Goal: Task Accomplishment & Management: Manage account settings

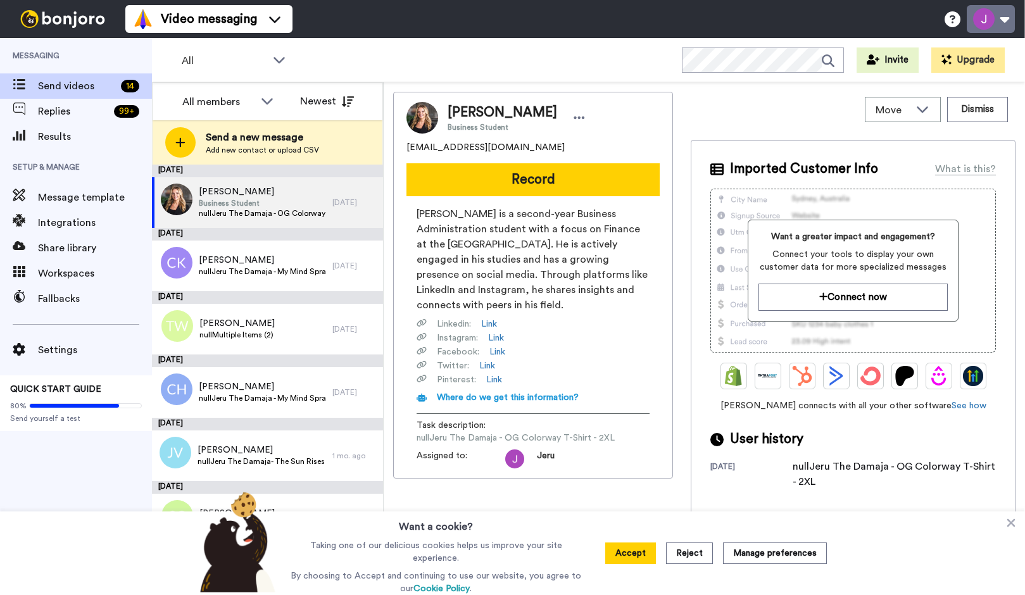
click at [1002, 17] on button at bounding box center [991, 19] width 48 height 28
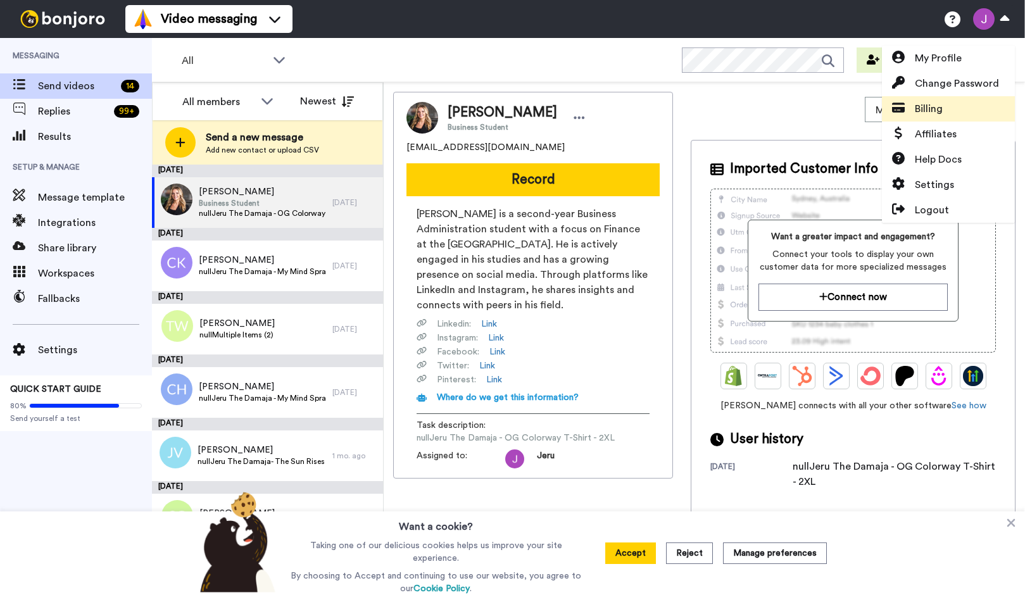
click at [923, 110] on span "Billing" at bounding box center [929, 108] width 28 height 15
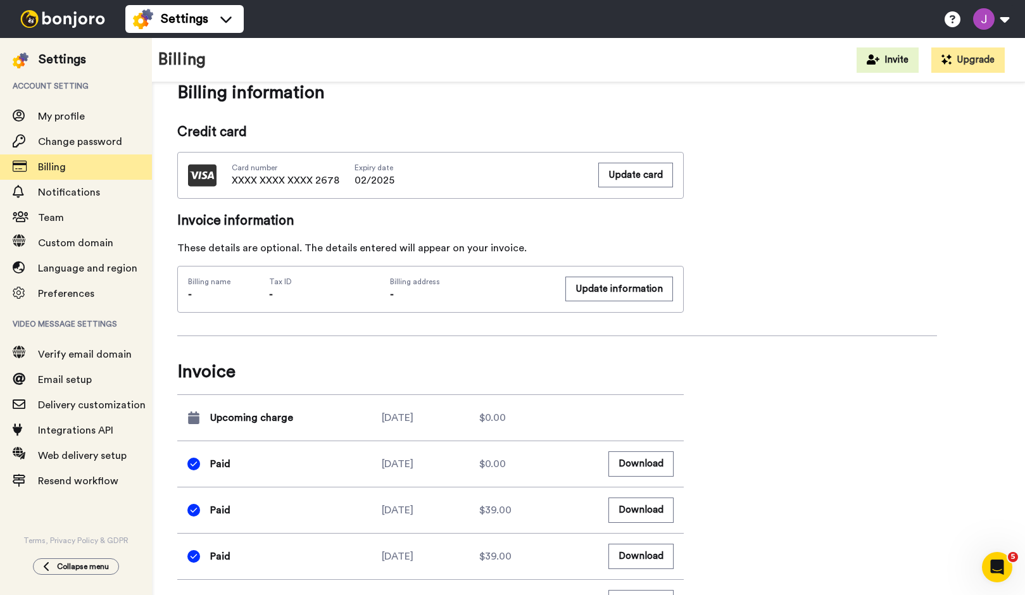
scroll to position [372, 0]
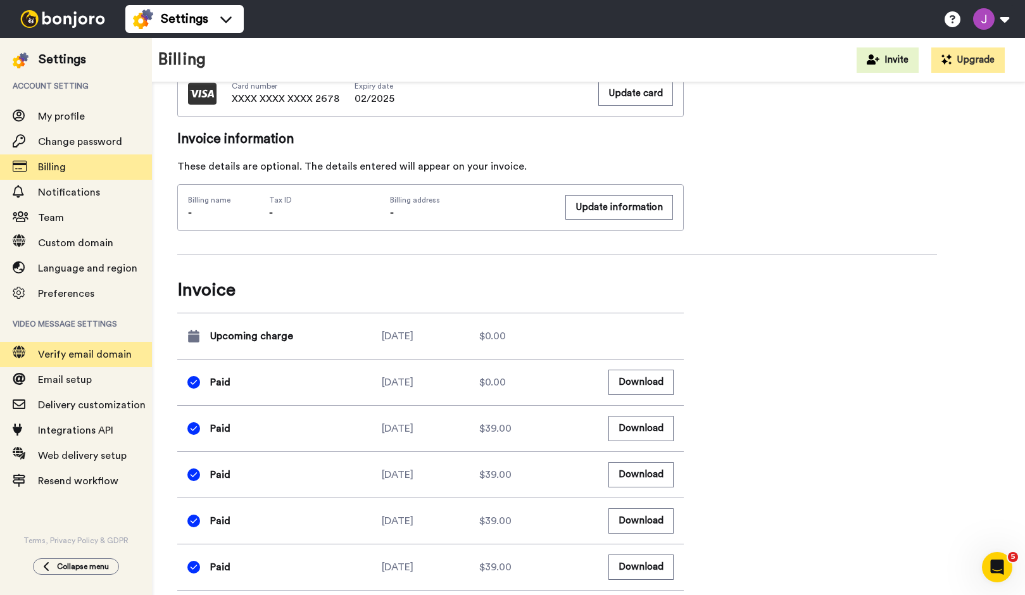
click at [103, 358] on span "Verify email domain" at bounding box center [85, 355] width 94 height 10
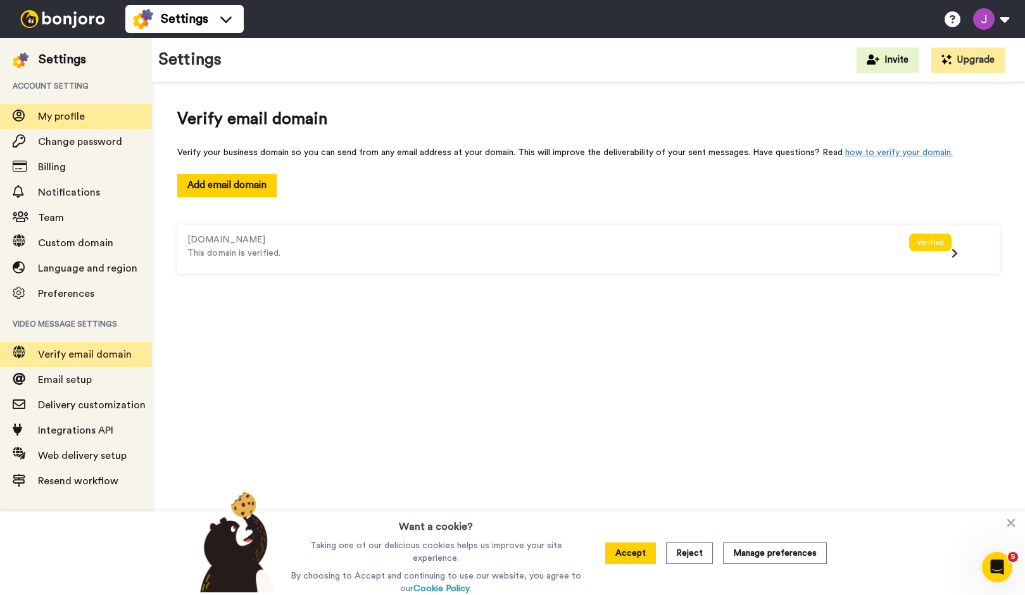
click at [58, 120] on span "My profile" at bounding box center [61, 116] width 47 height 10
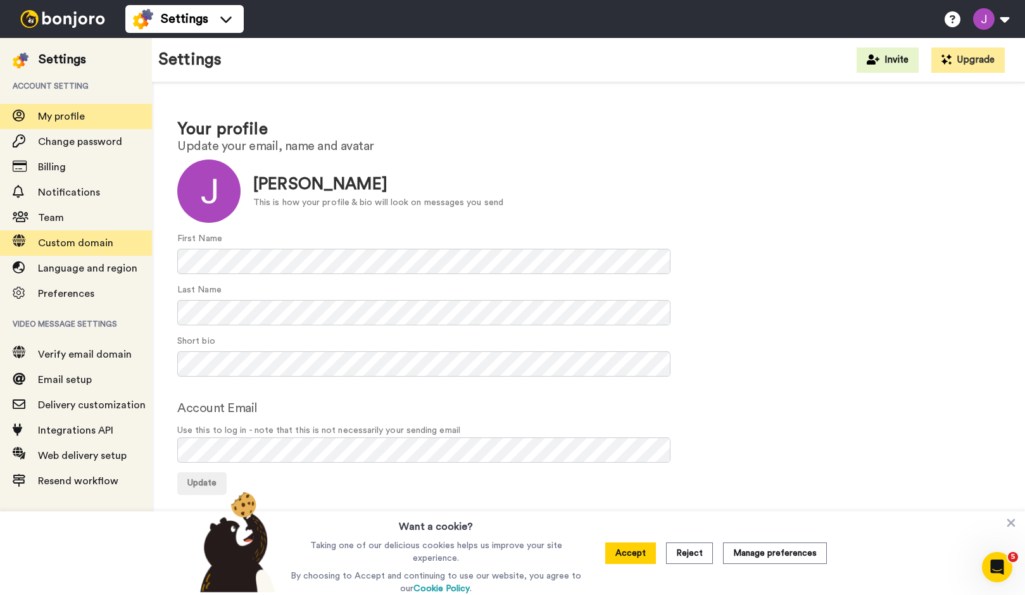
click at [84, 239] on span "Custom domain" at bounding box center [75, 243] width 75 height 10
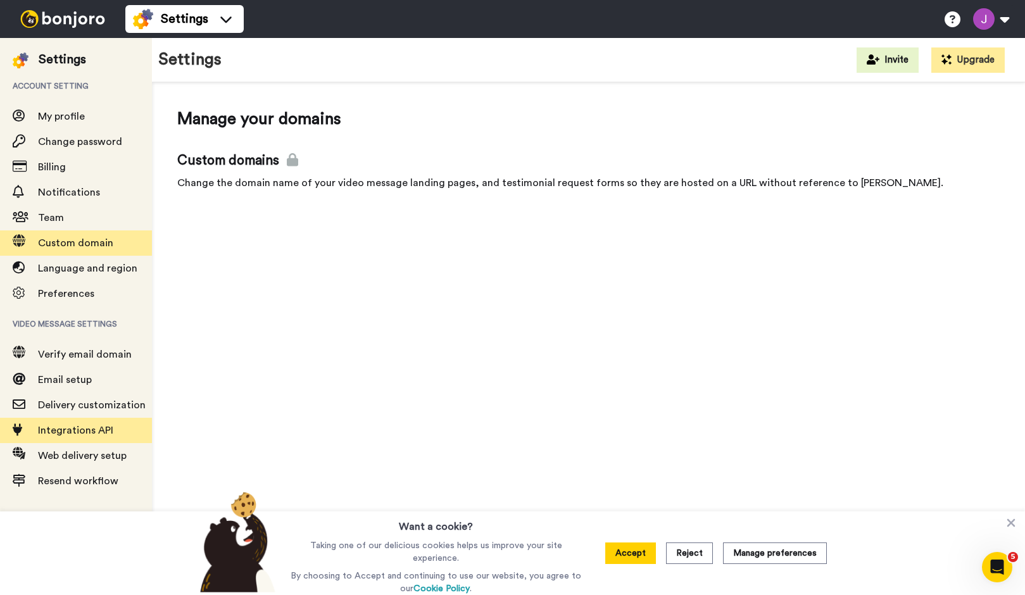
click at [92, 426] on span "Integrations API" at bounding box center [75, 431] width 75 height 10
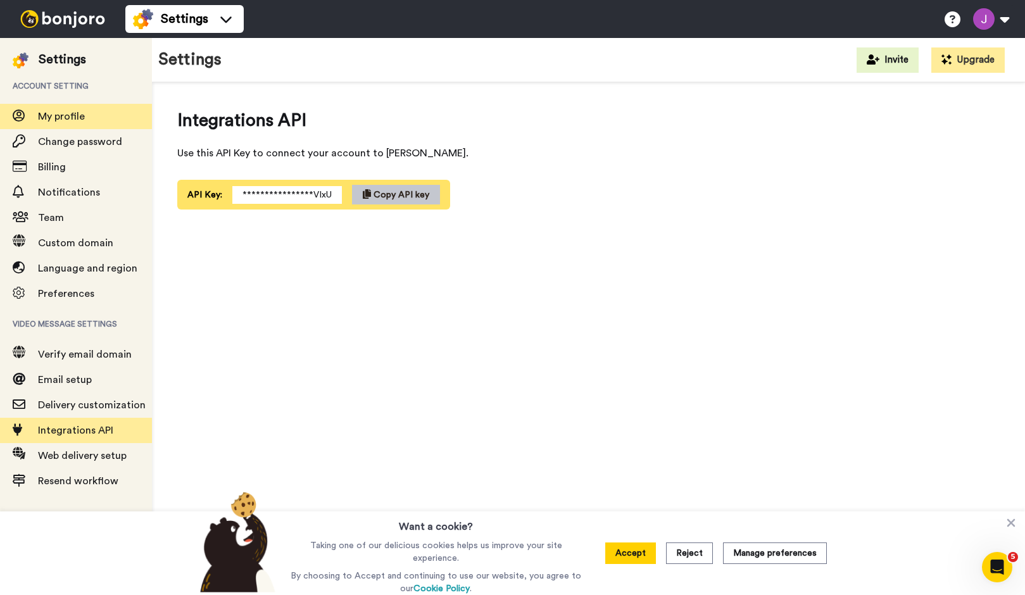
click at [77, 118] on span "My profile" at bounding box center [61, 116] width 47 height 10
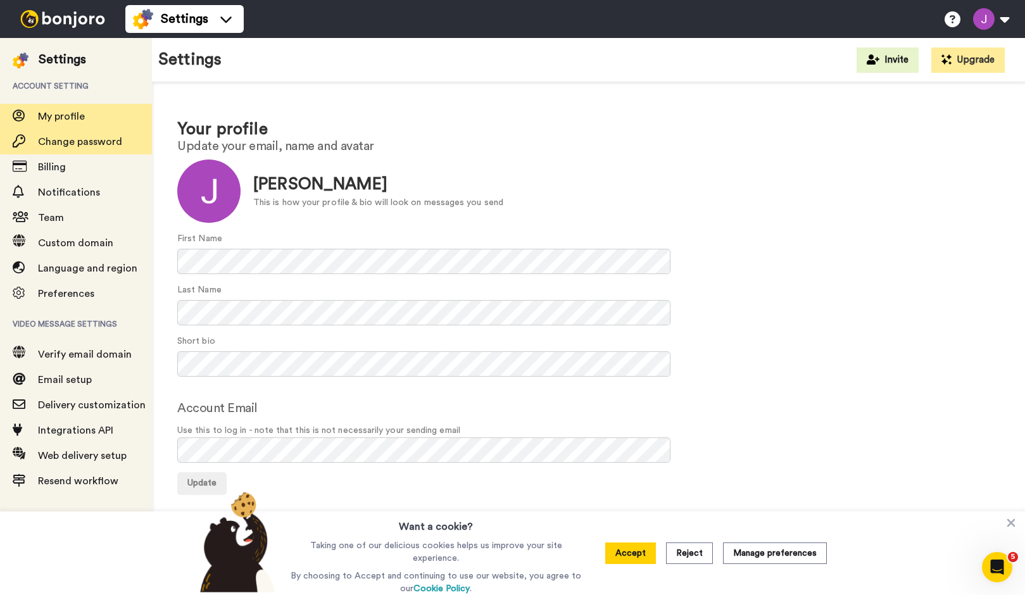
click at [81, 146] on span "Change password" at bounding box center [80, 142] width 84 height 10
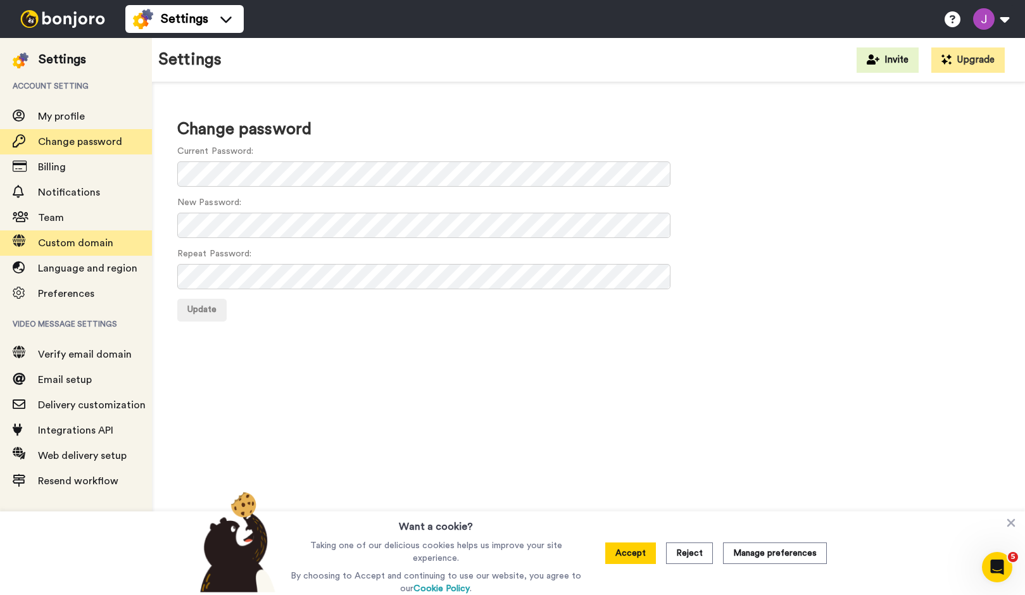
click at [60, 242] on span "Custom domain" at bounding box center [75, 243] width 75 height 10
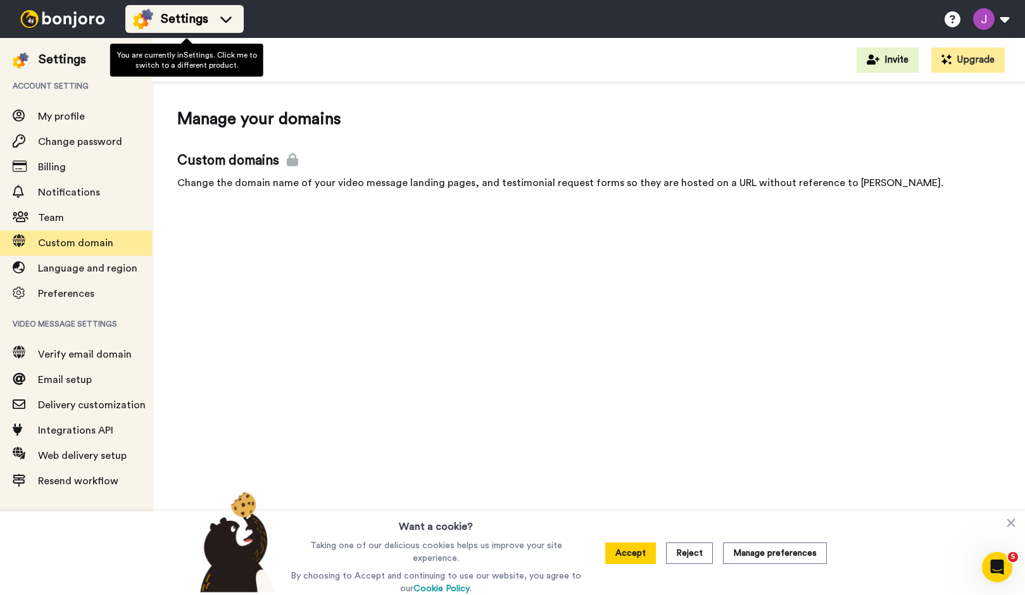
click at [225, 18] on icon at bounding box center [226, 19] width 20 height 13
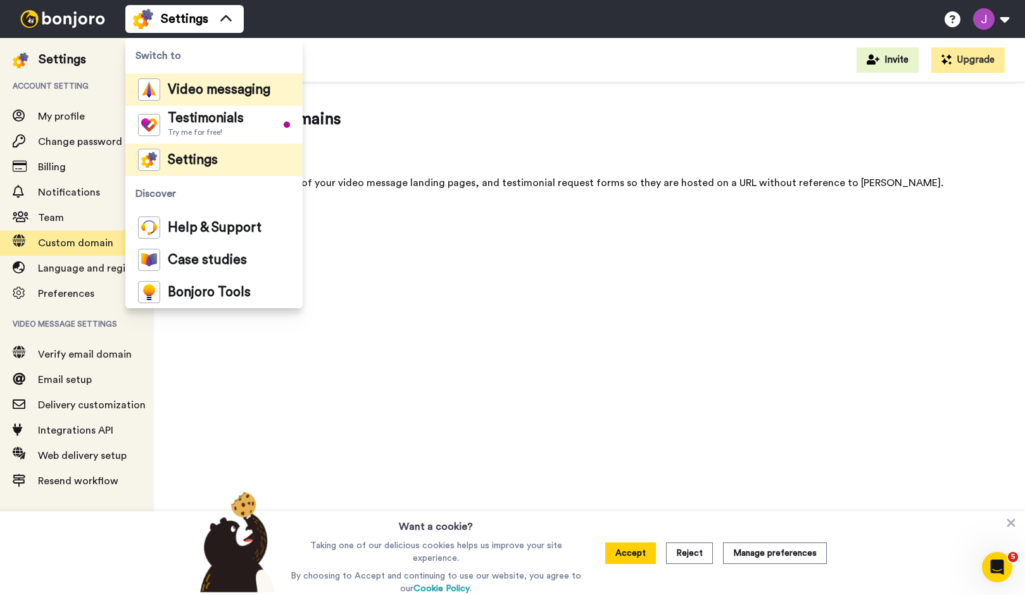
click at [219, 100] on div "Video messaging" at bounding box center [204, 90] width 132 height 22
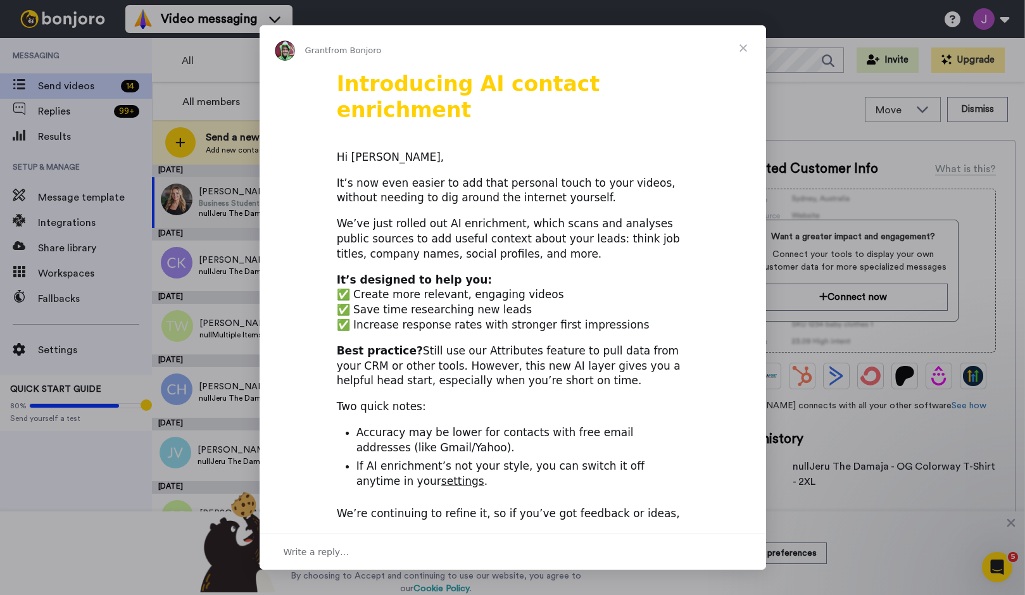
click at [738, 48] on span "Close" at bounding box center [744, 48] width 46 height 46
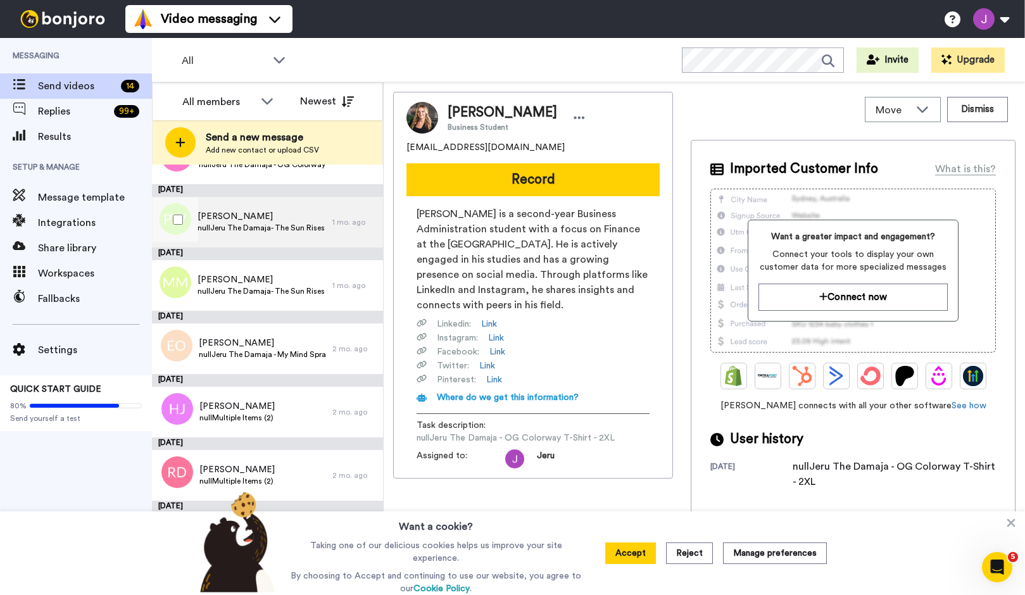
scroll to position [456, 0]
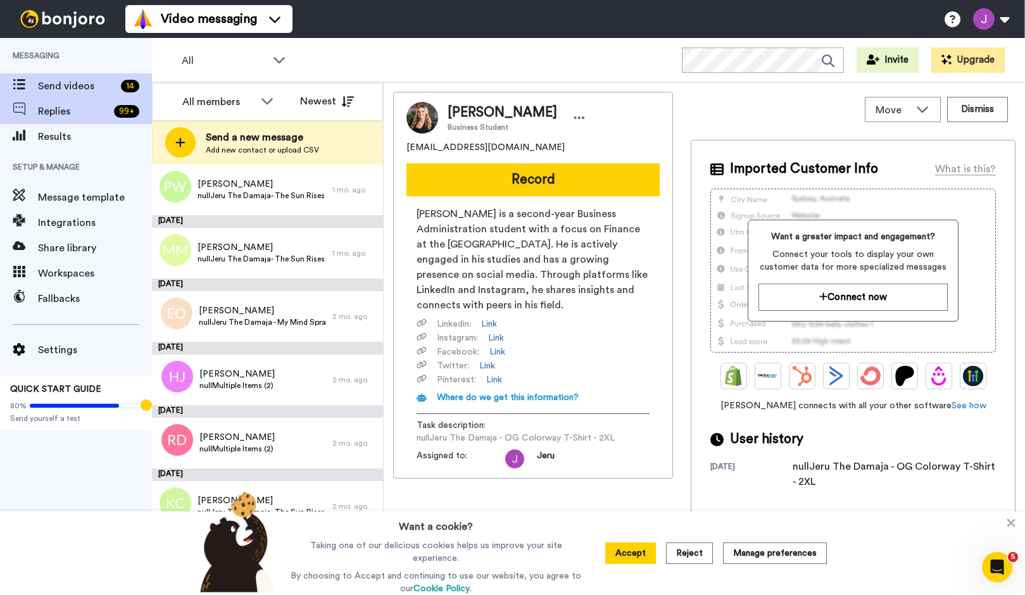
click at [68, 113] on span "Replies" at bounding box center [73, 111] width 71 height 15
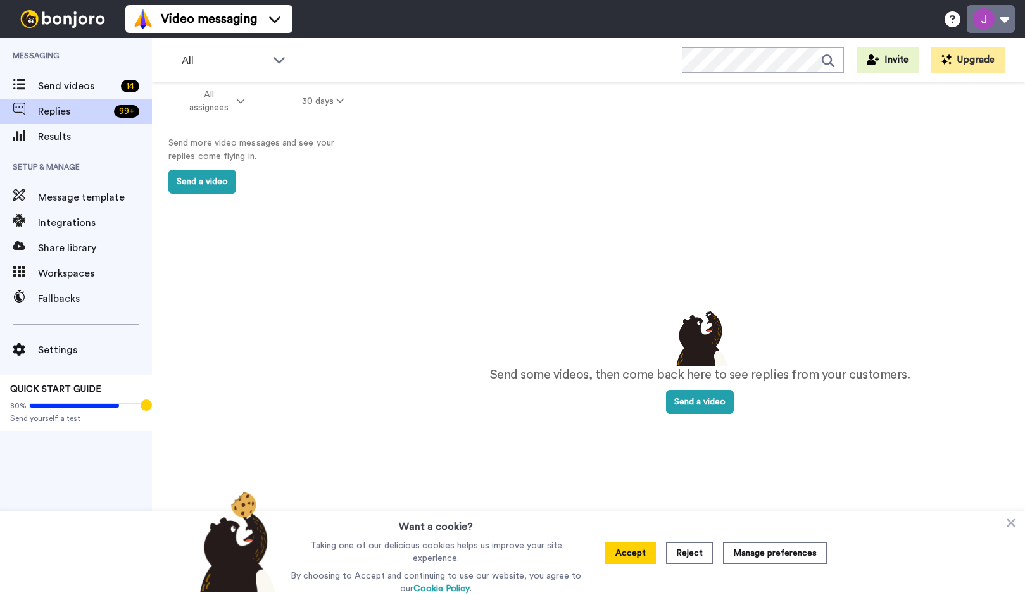
click at [1005, 20] on button at bounding box center [991, 19] width 48 height 28
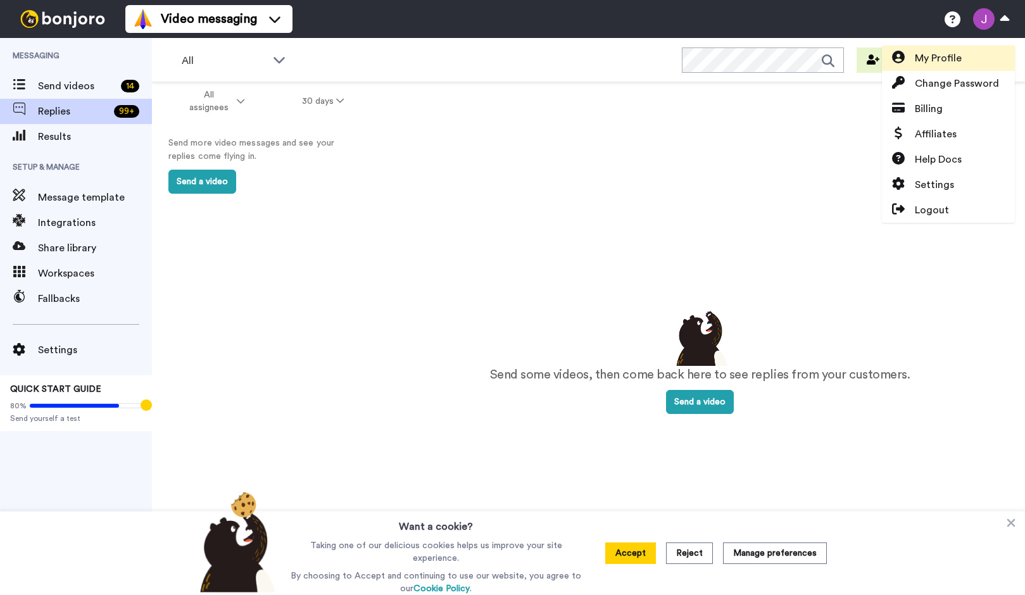
click at [977, 50] on link "My Profile" at bounding box center [948, 58] width 133 height 25
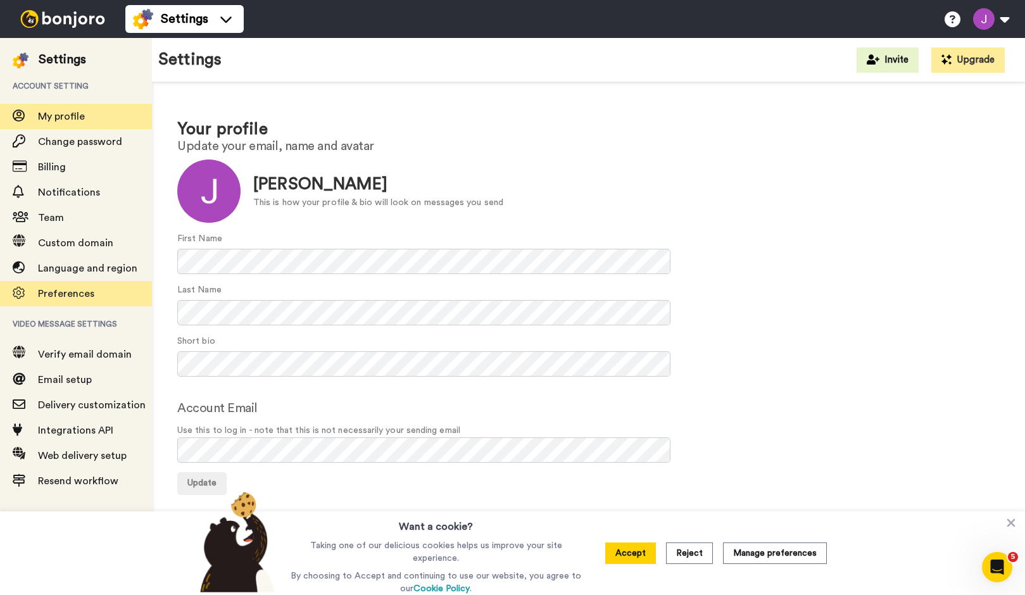
click at [69, 301] on span "Preferences" at bounding box center [95, 293] width 114 height 15
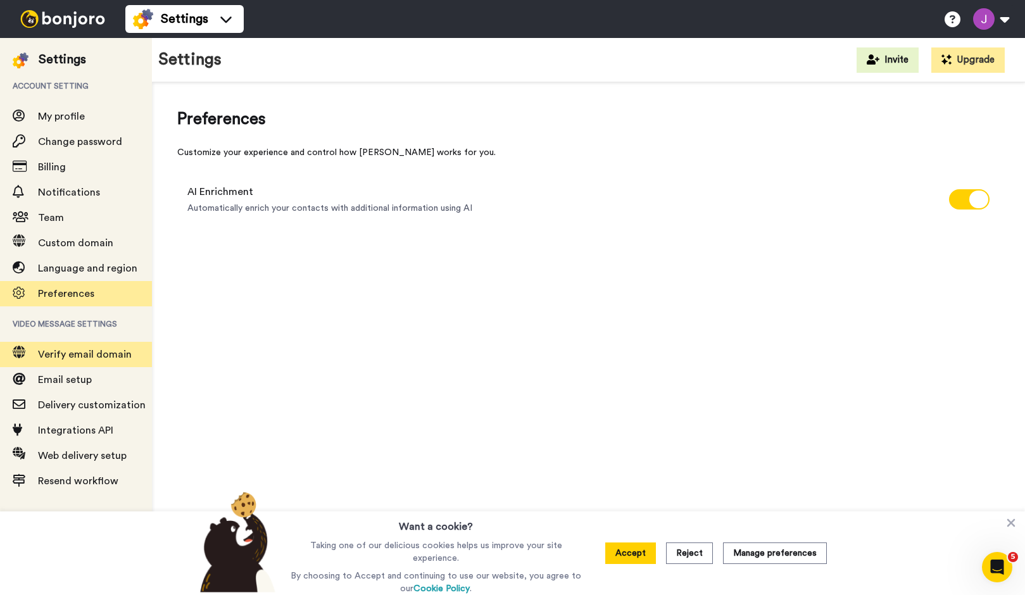
click at [62, 357] on span "Verify email domain" at bounding box center [85, 355] width 94 height 10
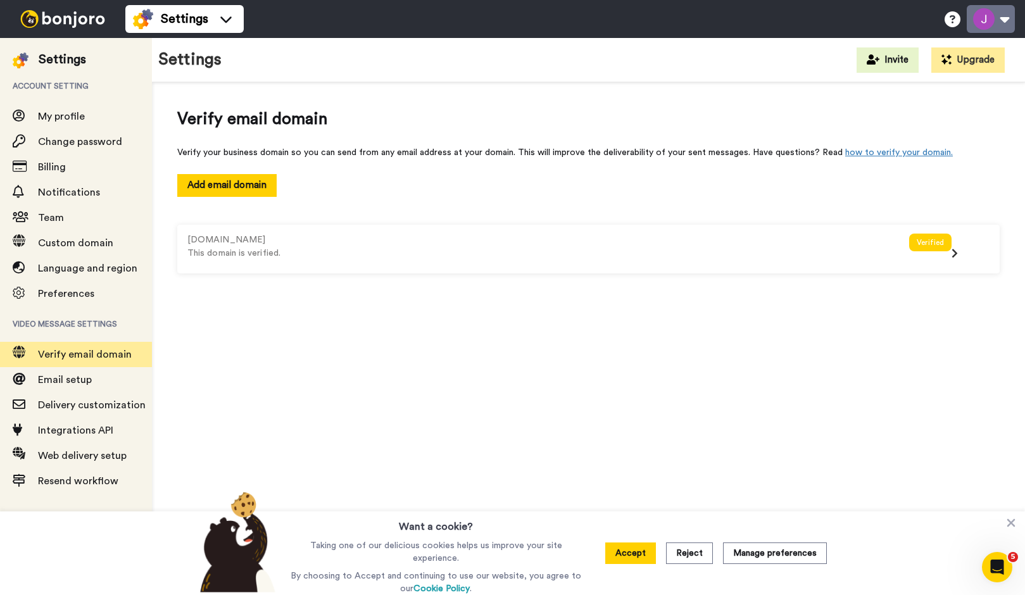
click at [1001, 16] on button at bounding box center [991, 19] width 48 height 28
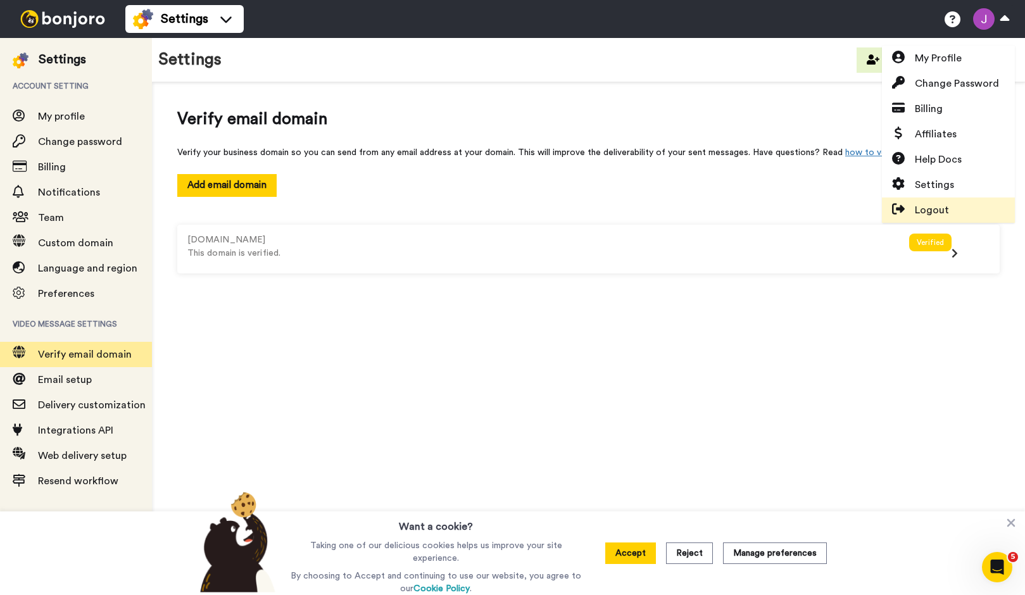
click at [947, 210] on link "Logout" at bounding box center [948, 210] width 133 height 25
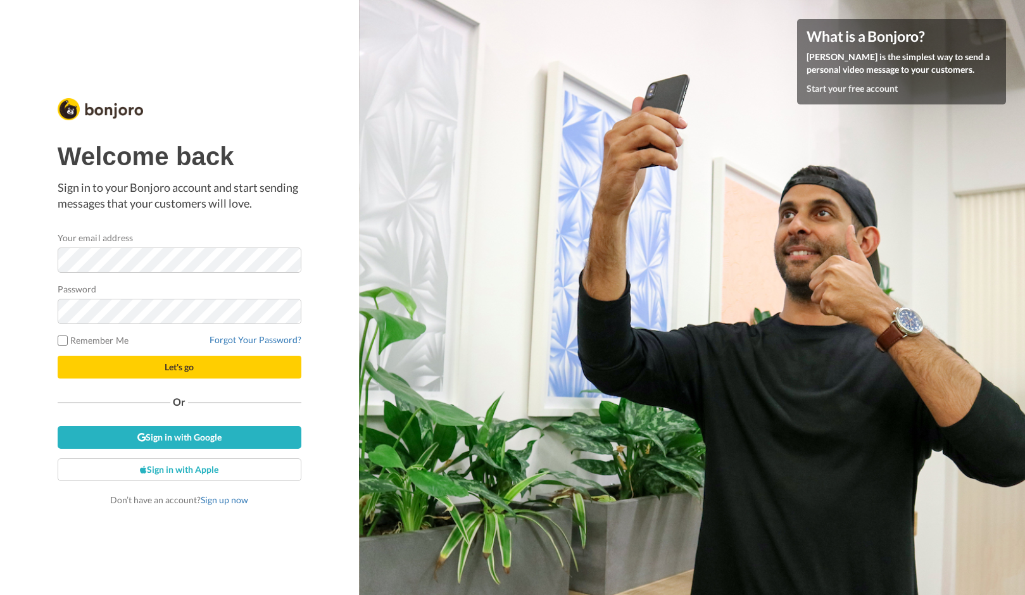
click at [212, 369] on button "Let's go" at bounding box center [180, 367] width 244 height 23
